Goal: Task Accomplishment & Management: Use online tool/utility

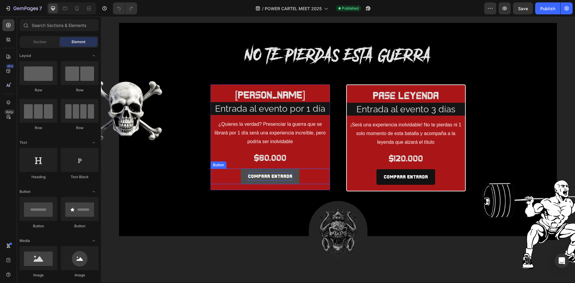
scroll to position [778, 0]
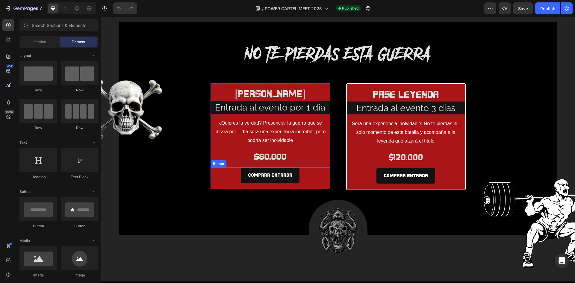
click at [271, 157] on p "$80.000" at bounding box center [270, 157] width 118 height 12
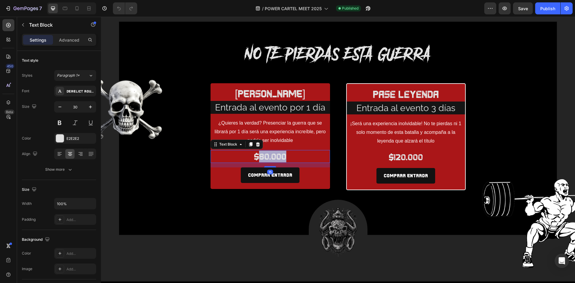
click at [271, 156] on p "$80.000" at bounding box center [270, 157] width 118 height 12
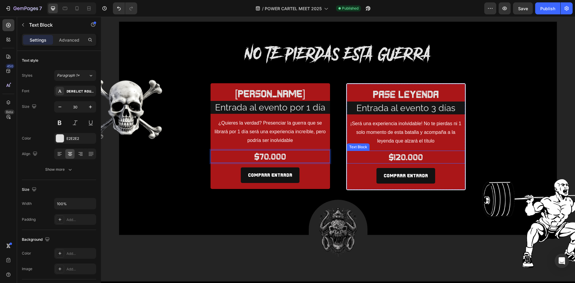
click at [410, 156] on p "$120.000" at bounding box center [405, 157] width 117 height 12
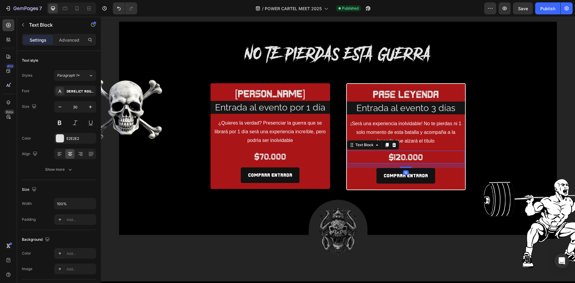
click at [410, 156] on p "$120.000" at bounding box center [405, 157] width 117 height 12
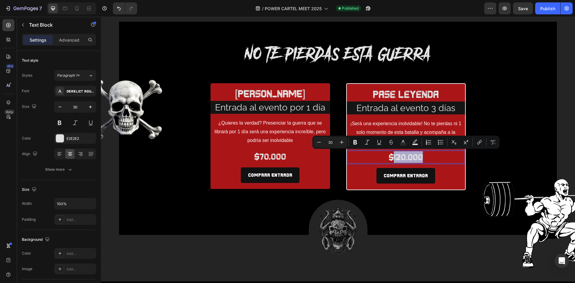
click at [399, 157] on p "$120.000" at bounding box center [405, 157] width 117 height 12
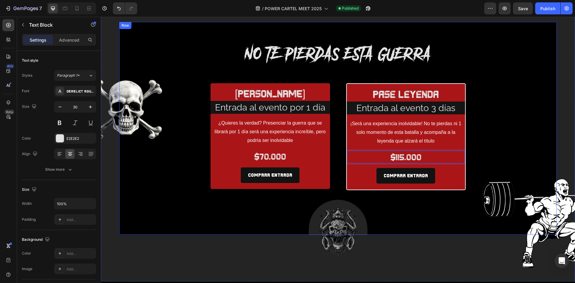
click at [460, 175] on div "COMPRAR ENTRADA Button" at bounding box center [406, 176] width 118 height 16
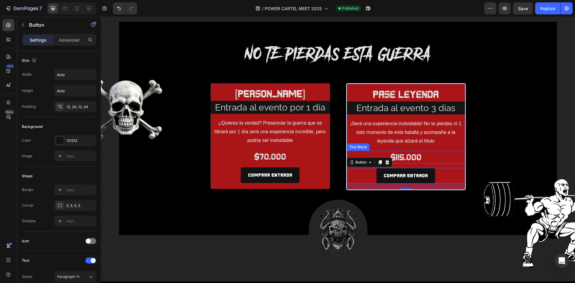
click at [450, 151] on div "$115.000" at bounding box center [406, 157] width 118 height 13
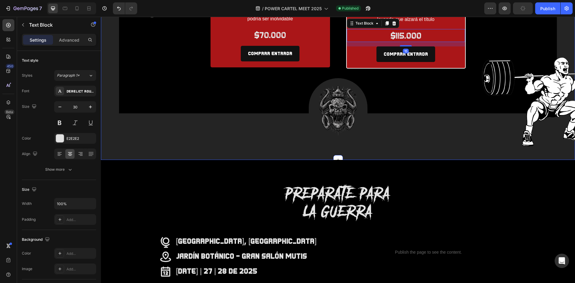
scroll to position [1078, 0]
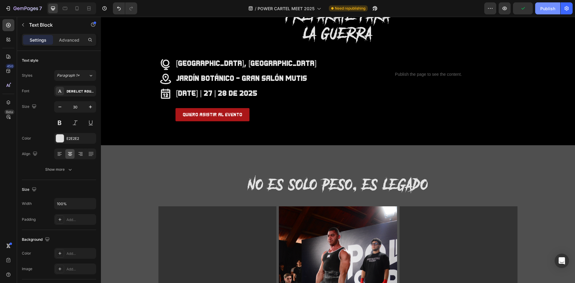
click at [547, 4] on button "Publish" at bounding box center [547, 8] width 25 height 12
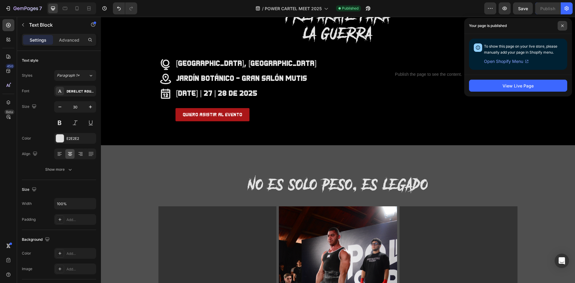
click at [563, 25] on icon at bounding box center [562, 25] width 3 height 3
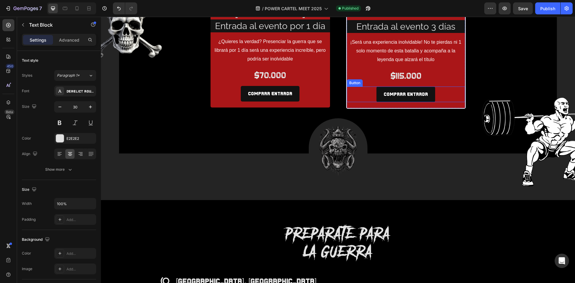
scroll to position [782, 0]
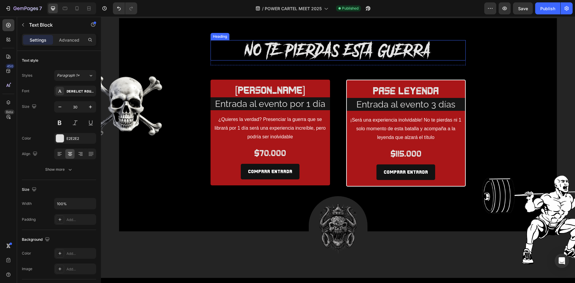
click at [428, 50] on h2 "NO TE PIERDAS ESTA GUERRA" at bounding box center [337, 50] width 255 height 20
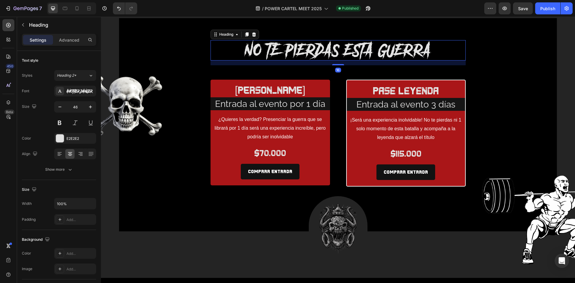
click at [428, 50] on h2 "NO TE PIERDAS ESTA GUERRA" at bounding box center [337, 50] width 255 height 20
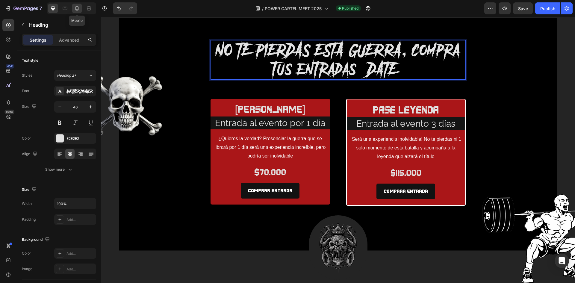
drag, startPoint x: 80, startPoint y: 6, endPoint x: 22, endPoint y: 6, distance: 58.7
click at [80, 6] on div at bounding box center [77, 9] width 10 height 10
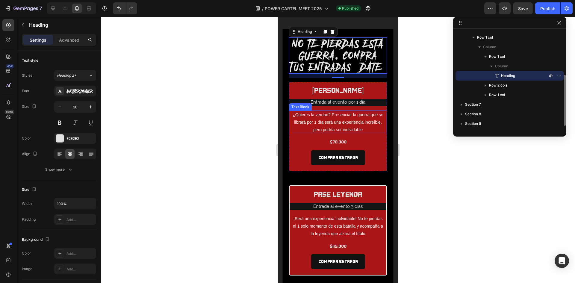
scroll to position [760, 0]
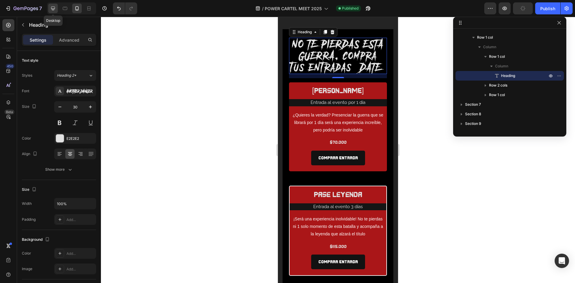
click at [54, 10] on icon at bounding box center [53, 9] width 4 height 4
type input "46"
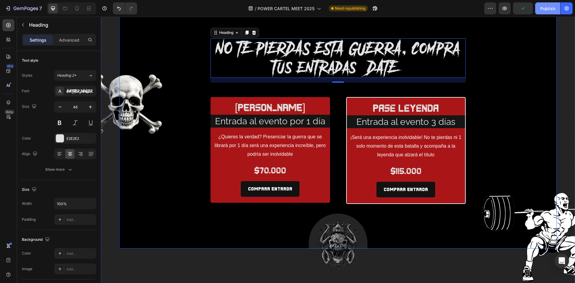
scroll to position [784, 0]
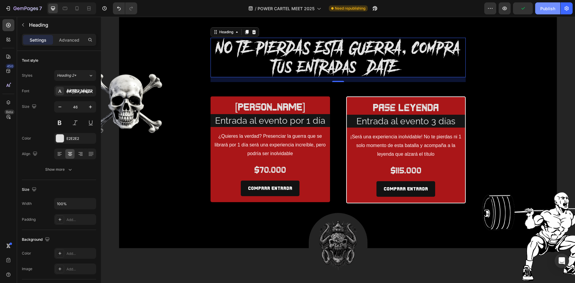
click at [554, 6] on div "Publish" at bounding box center [547, 8] width 15 height 6
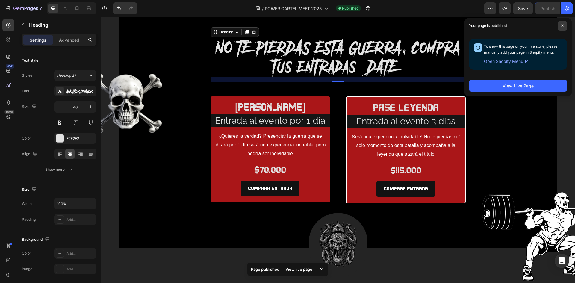
click at [563, 25] on icon at bounding box center [562, 25] width 3 height 3
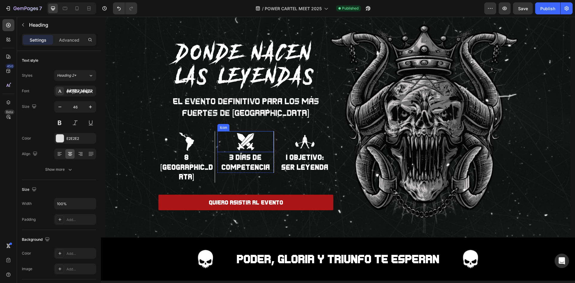
scroll to position [90, 0]
